Goal: Check status: Check status

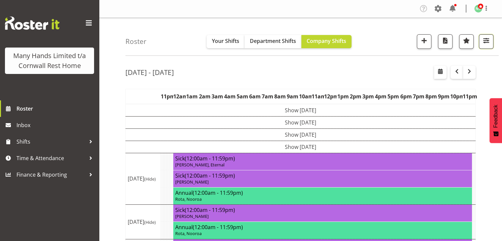
click at [487, 38] on span "button" at bounding box center [486, 40] width 9 height 9
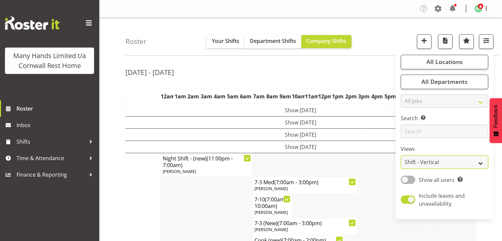
click at [476, 162] on select "Staff Role Shift - Horizontal Shift - Vertical Staff - Location" at bounding box center [444, 161] width 87 height 13
select select "staff"
click at [401, 155] on select "Staff Role Shift - Horizontal Shift - Vertical Staff - Location" at bounding box center [444, 161] width 87 height 13
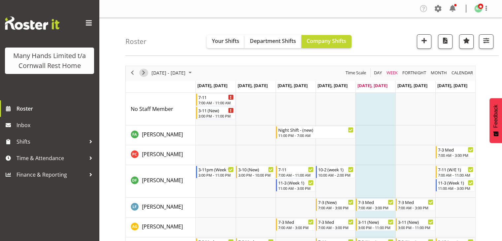
click at [145, 71] on span "Next" at bounding box center [144, 73] width 8 height 8
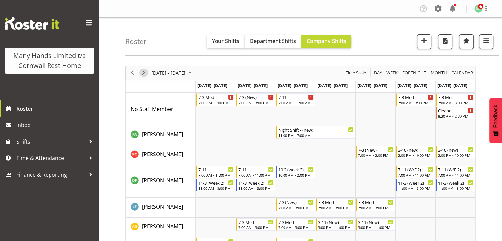
click at [145, 71] on span "Next" at bounding box center [144, 73] width 8 height 8
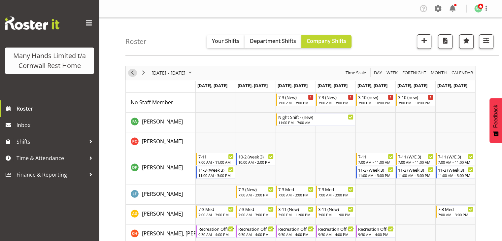
click at [132, 73] on span "Previous" at bounding box center [132, 73] width 8 height 8
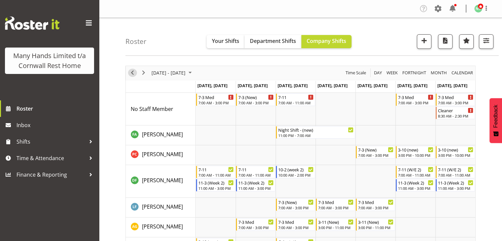
click at [132, 73] on span "Previous" at bounding box center [132, 73] width 8 height 8
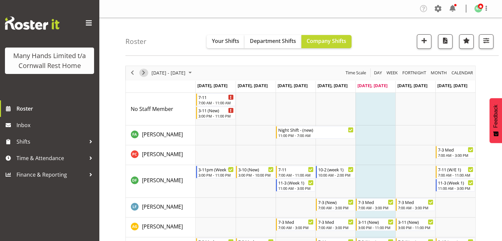
click at [142, 72] on span "Next" at bounding box center [144, 73] width 8 height 8
